Goal: Task Accomplishment & Management: Manage account settings

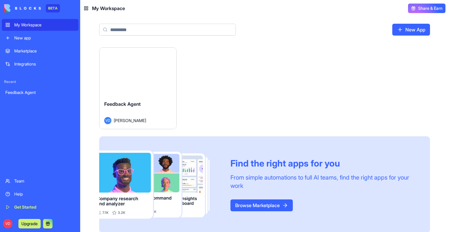
click at [141, 74] on button "Launch" at bounding box center [137, 72] width 45 height 12
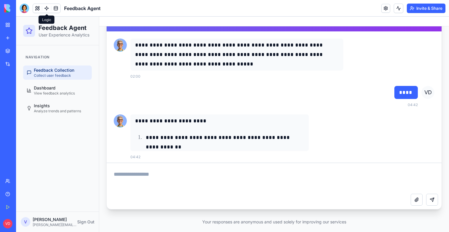
click at [49, 10] on link at bounding box center [46, 8] width 9 height 9
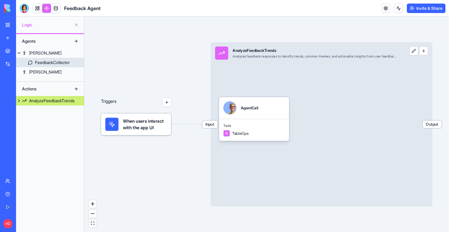
click at [45, 60] on div "FeedbackCollector" at bounding box center [52, 63] width 35 height 6
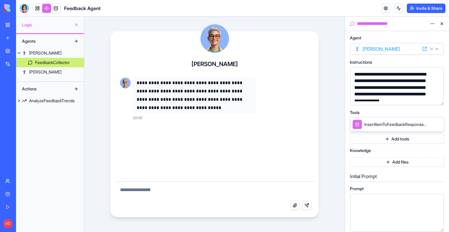
click at [439, 99] on button "button" at bounding box center [438, 100] width 10 height 10
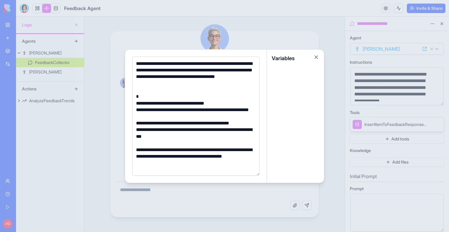
click at [277, 27] on div at bounding box center [224, 116] width 449 height 232
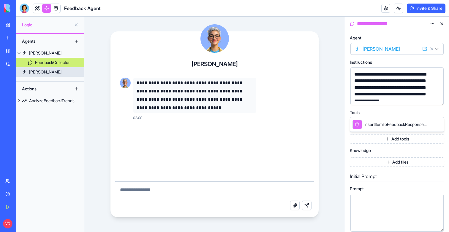
click at [33, 73] on div "[PERSON_NAME]" at bounding box center [45, 72] width 32 height 6
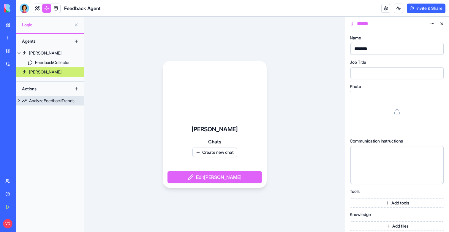
click at [59, 102] on div "AnalyzeFeedbackTrends" at bounding box center [51, 101] width 45 height 6
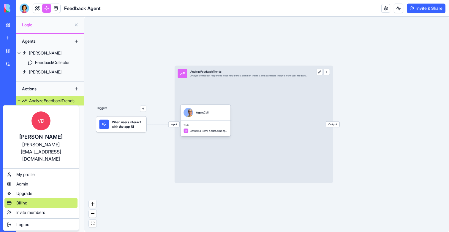
click at [26, 200] on span "Billing" at bounding box center [21, 203] width 11 height 6
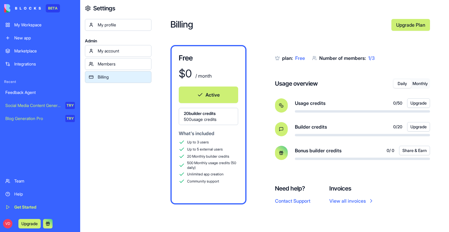
click at [420, 85] on button "Monthly" at bounding box center [420, 84] width 18 height 9
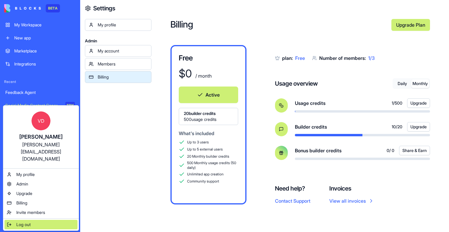
click at [20, 222] on span "Log out" at bounding box center [23, 225] width 14 height 6
